Goal: Transaction & Acquisition: Purchase product/service

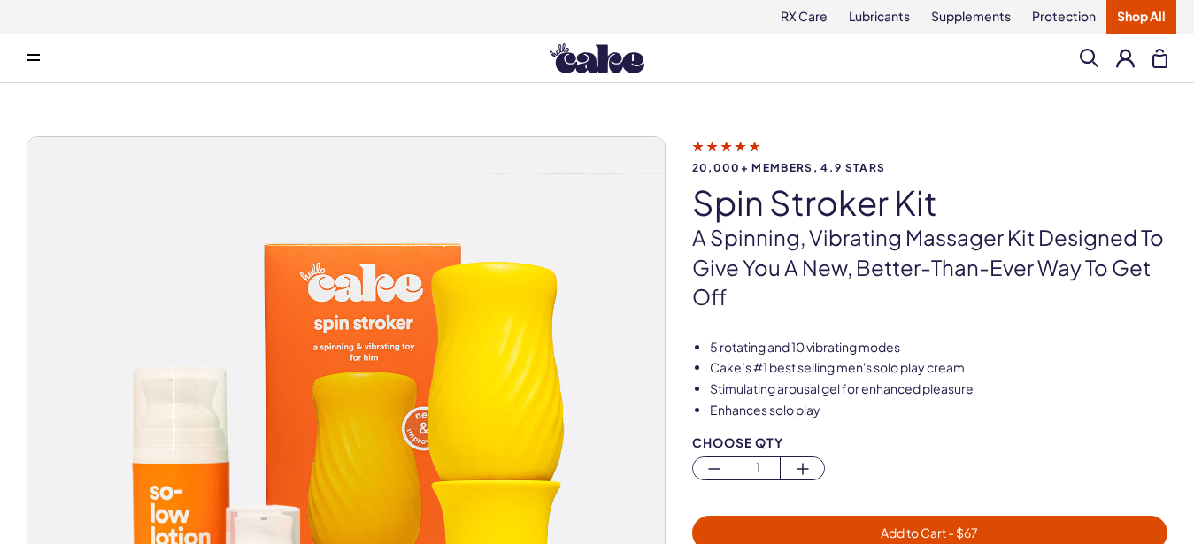
scroll to position [181, 0]
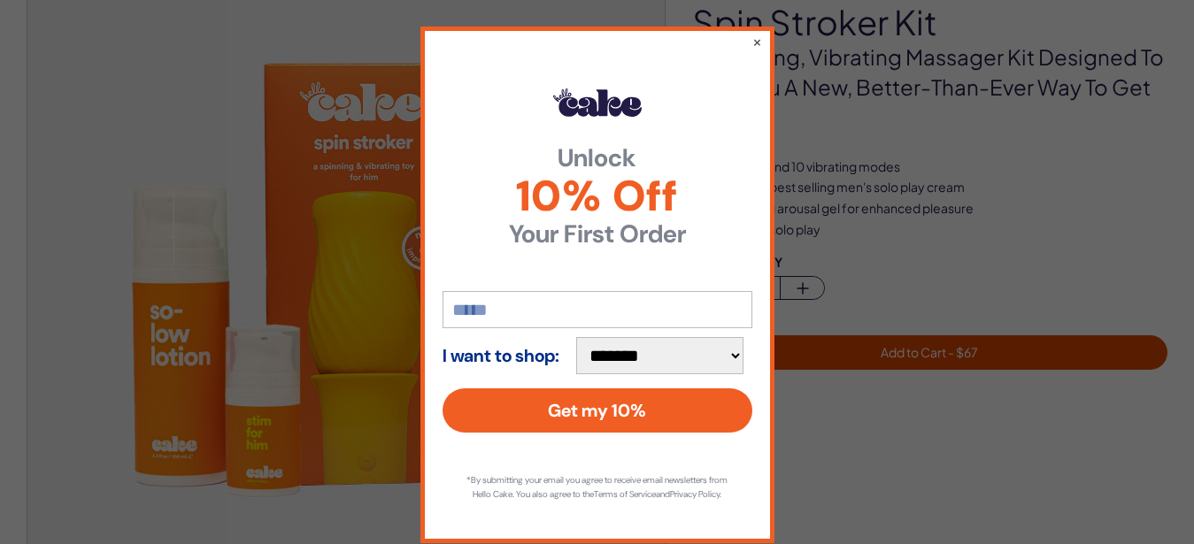
click at [482, 309] on input "email" at bounding box center [598, 309] width 310 height 37
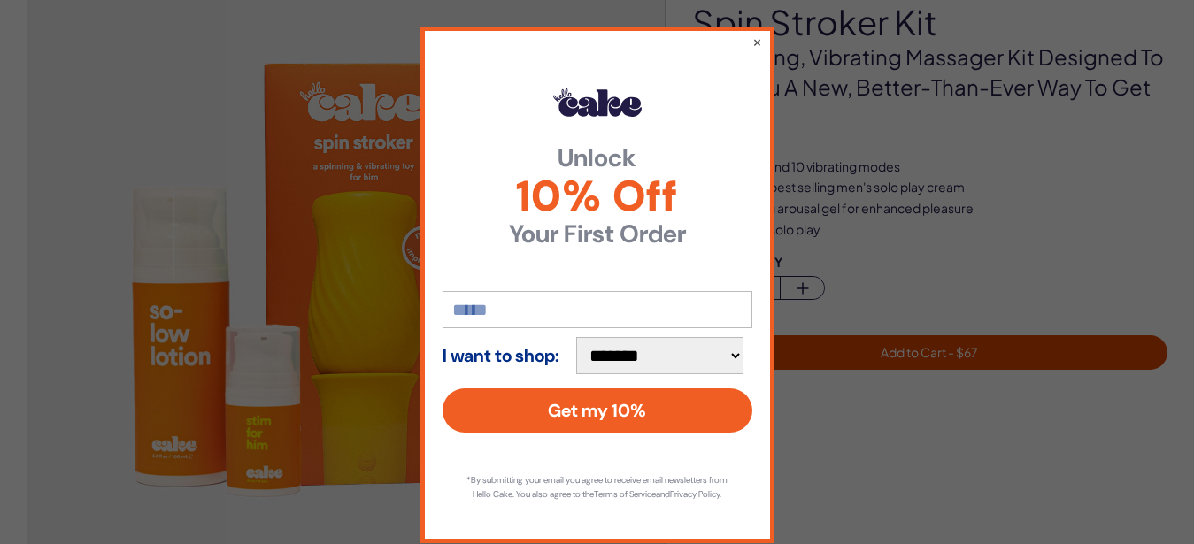
click at [482, 309] on input "email" at bounding box center [598, 309] width 310 height 37
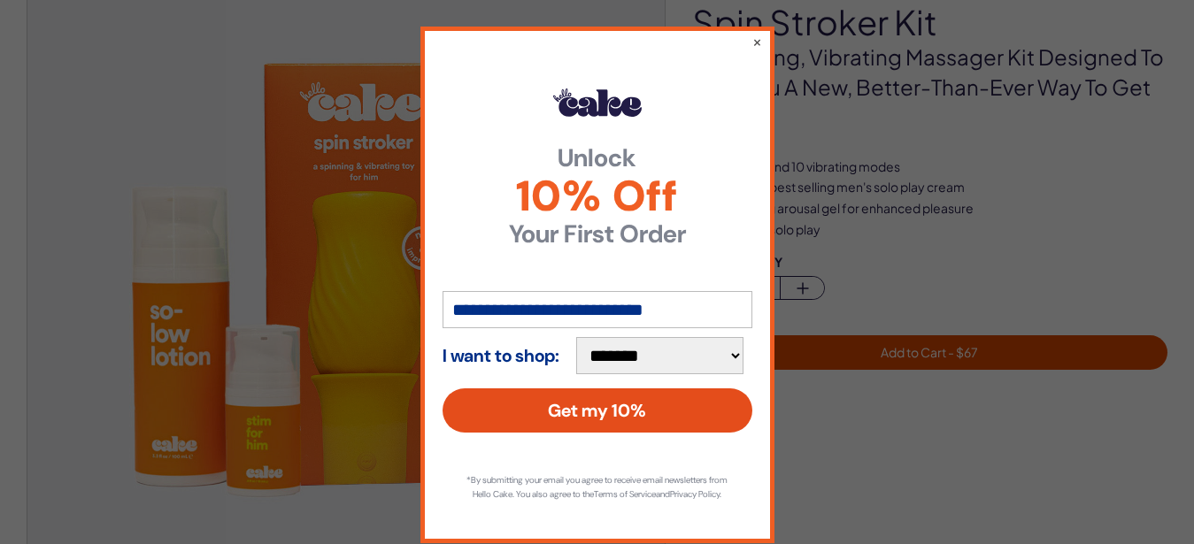
type input "**********"
click at [554, 402] on button "Get my 10%" at bounding box center [598, 411] width 310 height 44
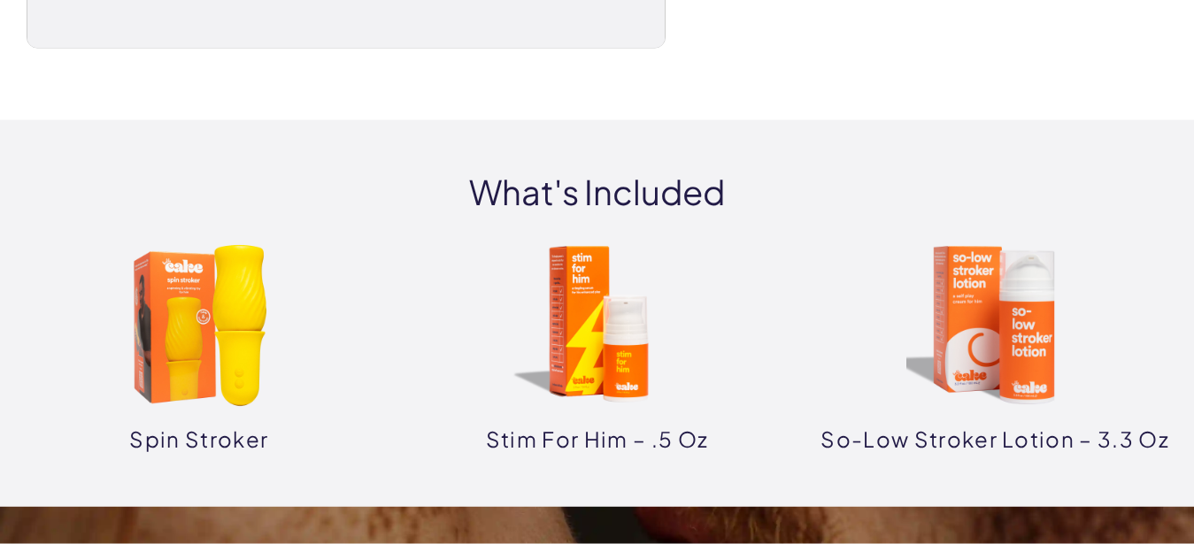
scroll to position [722, 0]
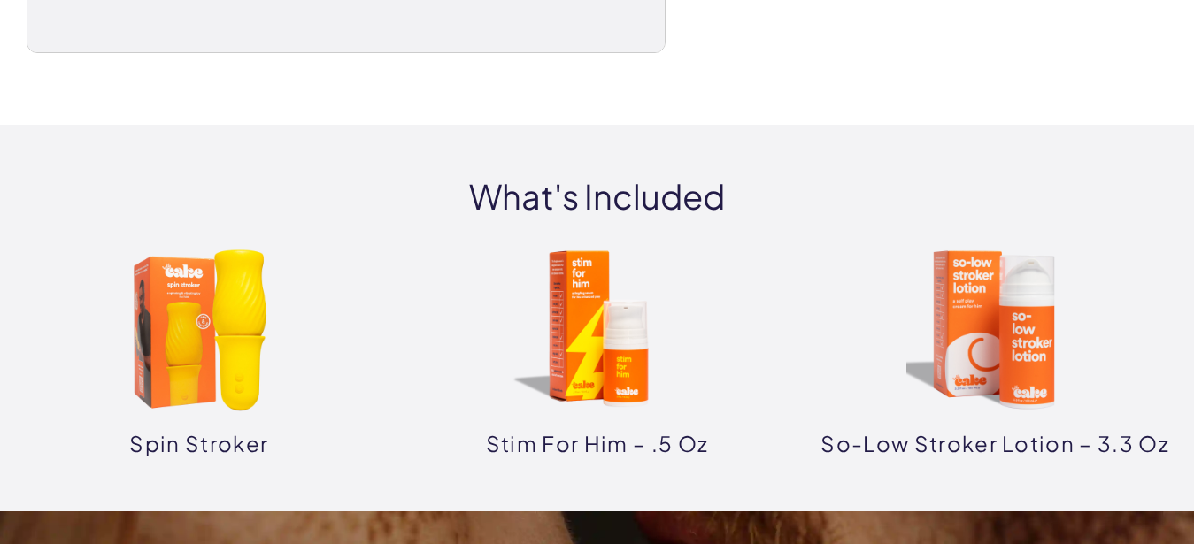
click at [203, 362] on img at bounding box center [199, 330] width 177 height 177
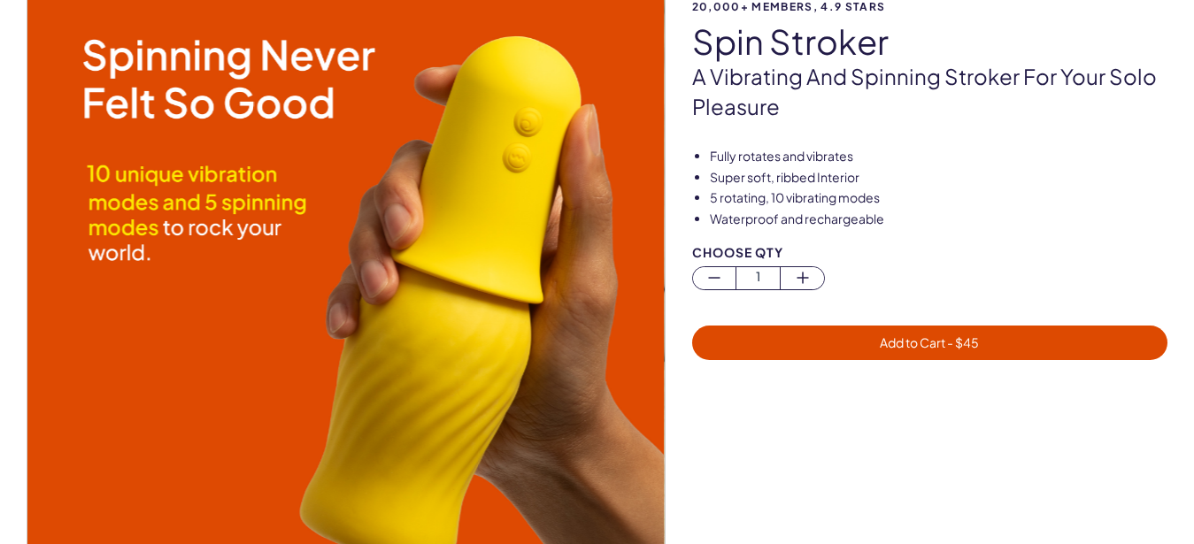
scroll to position [181, 0]
